Goal: Task Accomplishment & Management: Manage account settings

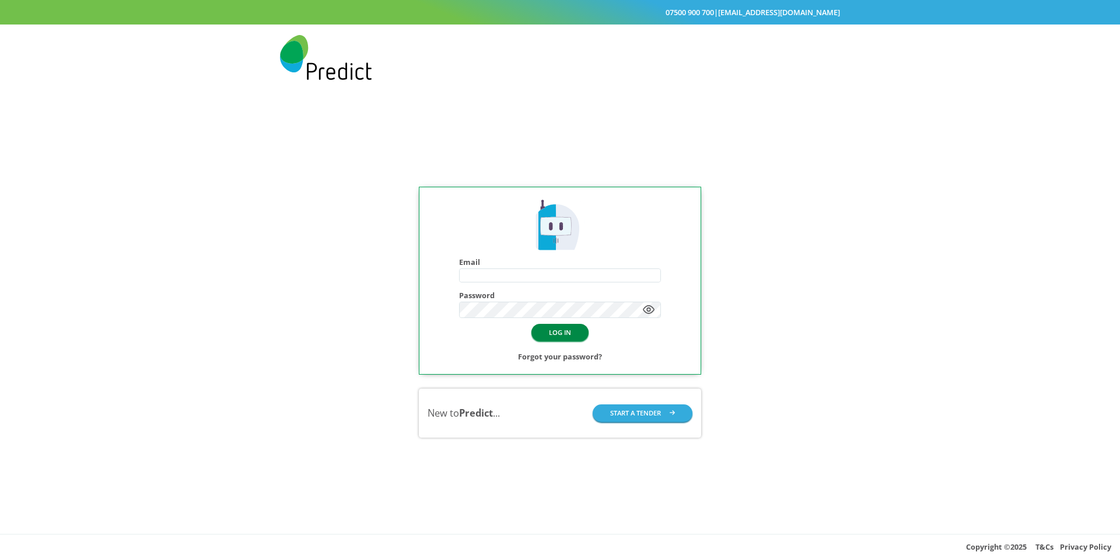
type input "**********"
click at [569, 337] on button "LOG IN" at bounding box center [560, 332] width 57 height 17
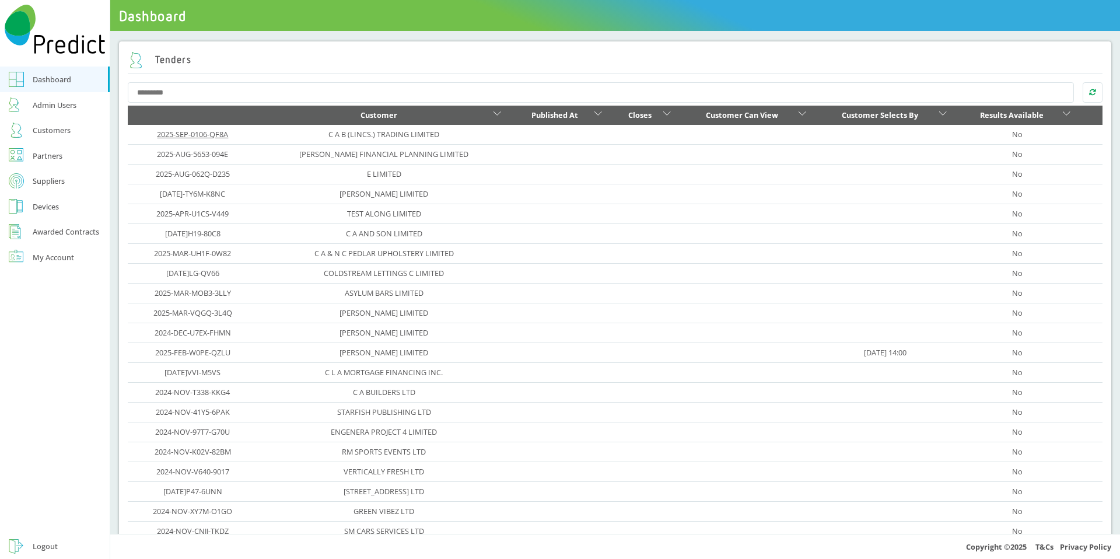
click at [190, 138] on link "2025-SEP-0106-QF8A" at bounding box center [192, 134] width 71 height 11
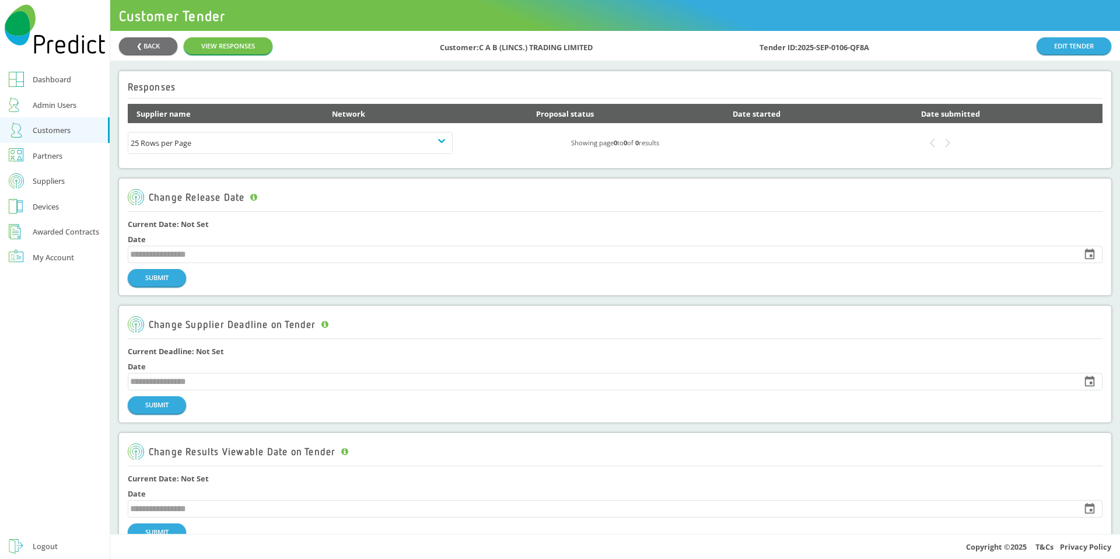
click at [39, 106] on div "Admin Users" at bounding box center [55, 105] width 44 height 14
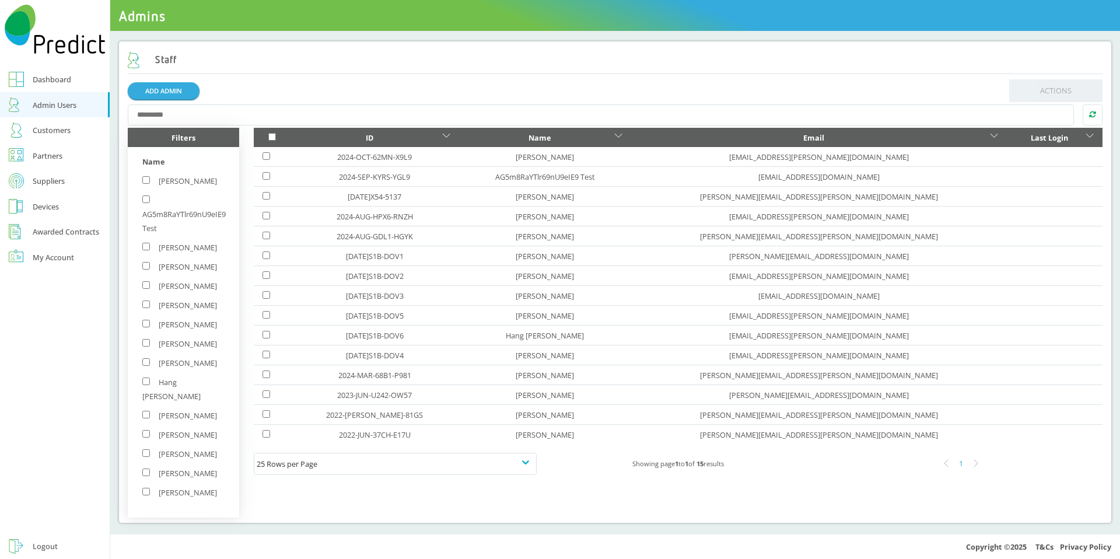
click at [33, 135] on div "Customers" at bounding box center [52, 130] width 38 height 14
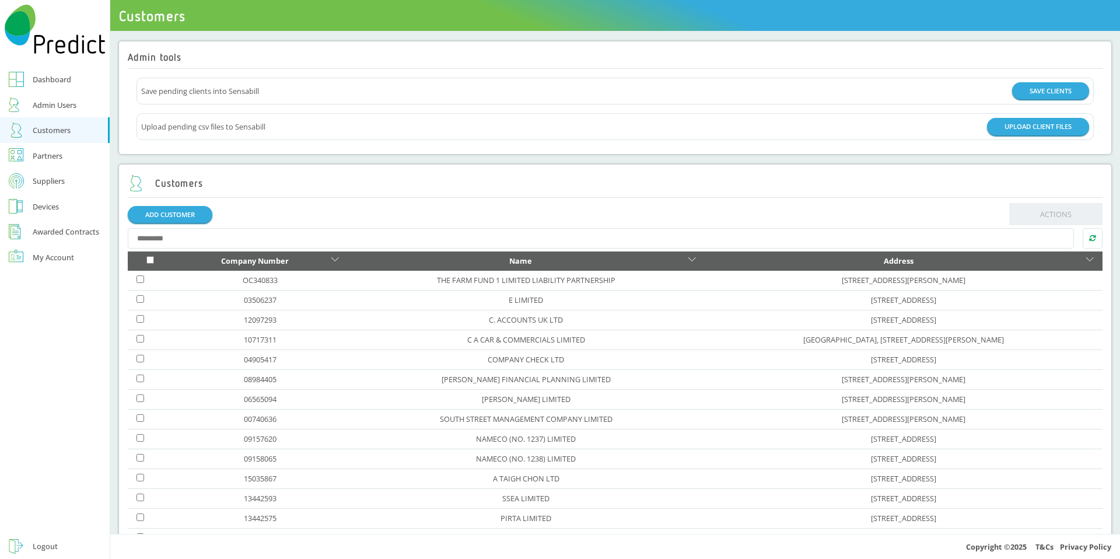
click at [36, 156] on div "Partners" at bounding box center [48, 156] width 30 height 14
